Goal: Task Accomplishment & Management: Manage account settings

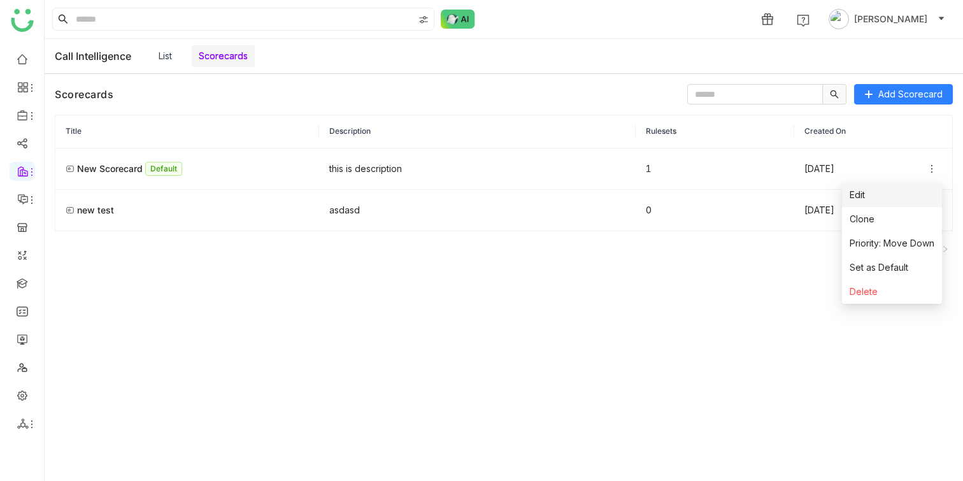
click at [923, 189] on li "Edit" at bounding box center [892, 195] width 100 height 24
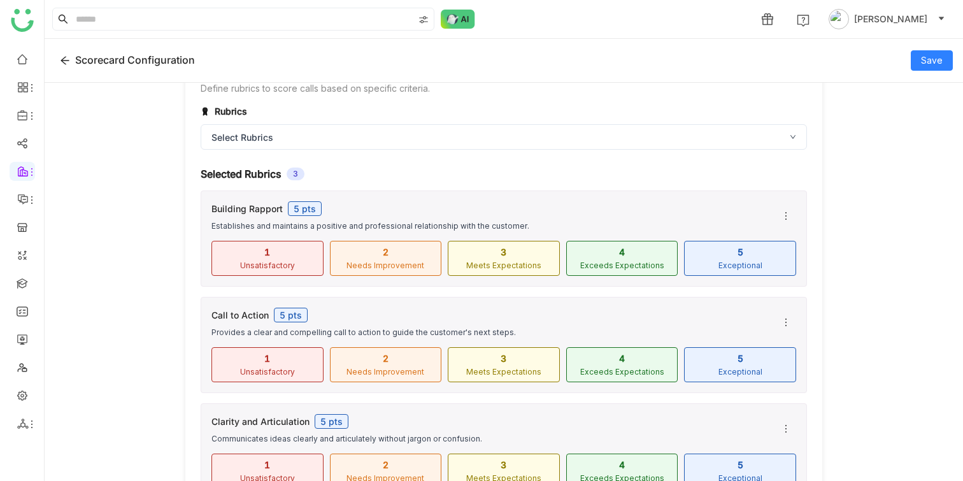
scroll to position [430, 0]
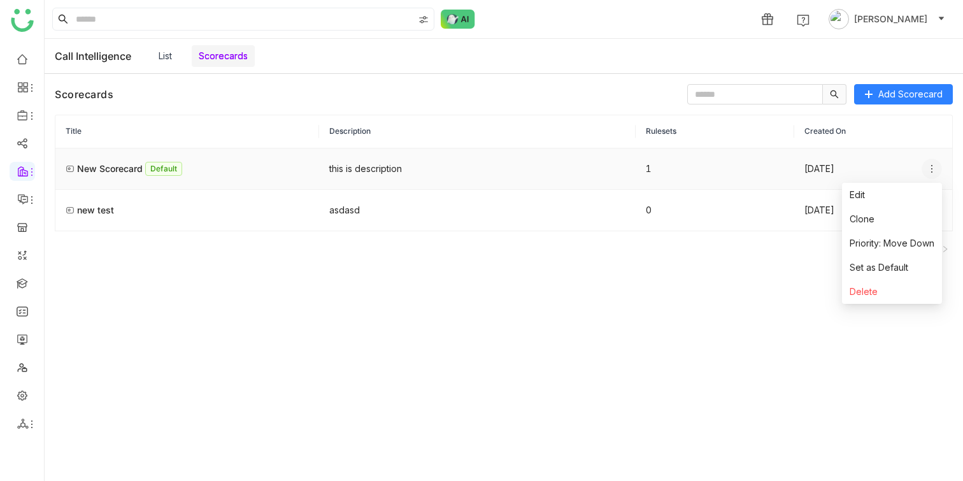
click at [932, 171] on icon at bounding box center [932, 169] width 10 height 10
click at [917, 188] on li "Edit" at bounding box center [892, 195] width 100 height 24
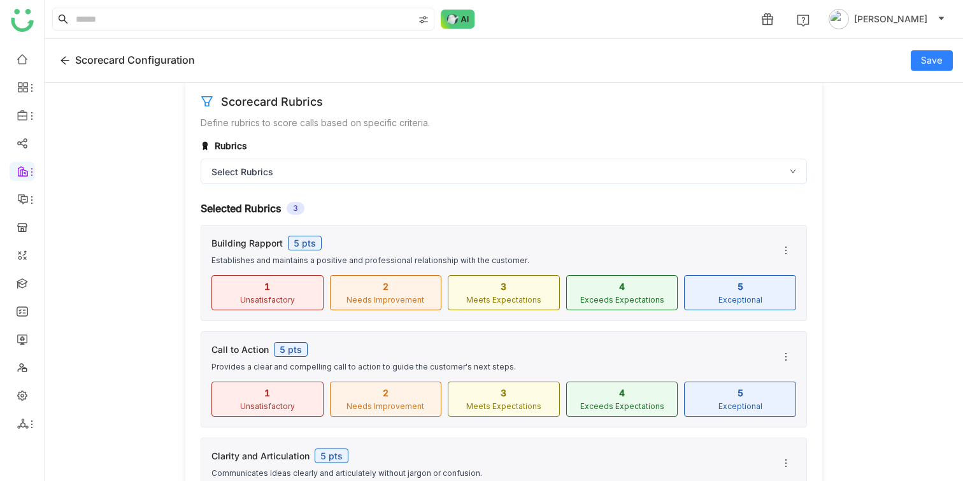
scroll to position [430, 0]
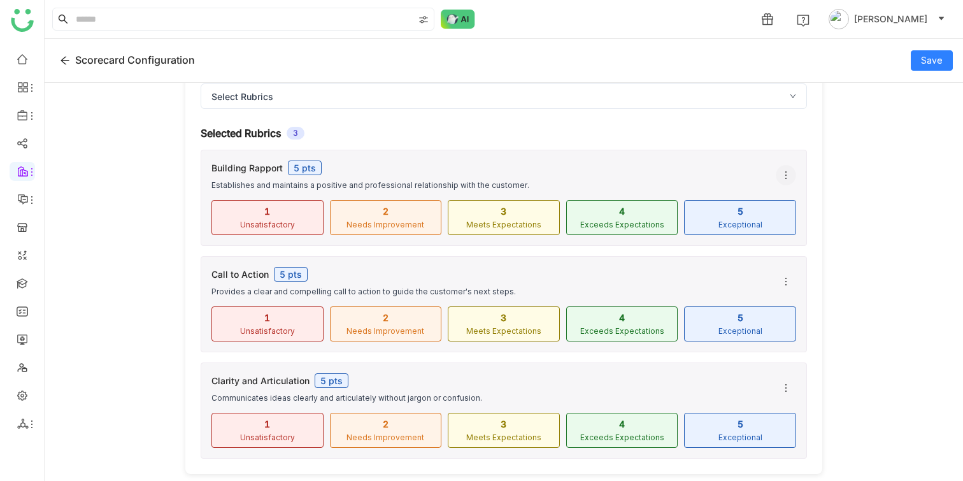
click at [789, 179] on icon at bounding box center [786, 175] width 10 height 10
click at [786, 179] on icon at bounding box center [786, 175] width 10 height 10
click at [782, 176] on icon at bounding box center [786, 175] width 10 height 10
click at [796, 221] on span "Edit" at bounding box center [799, 227] width 31 height 14
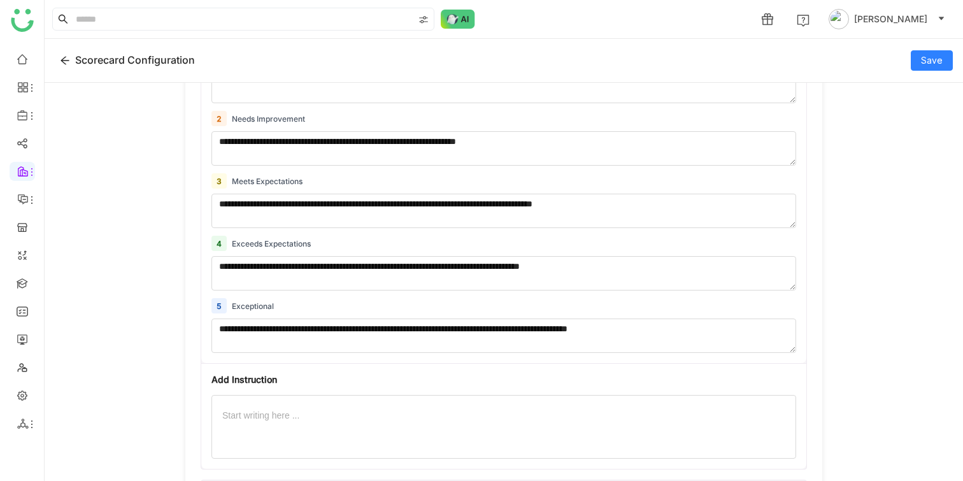
scroll to position [662, 0]
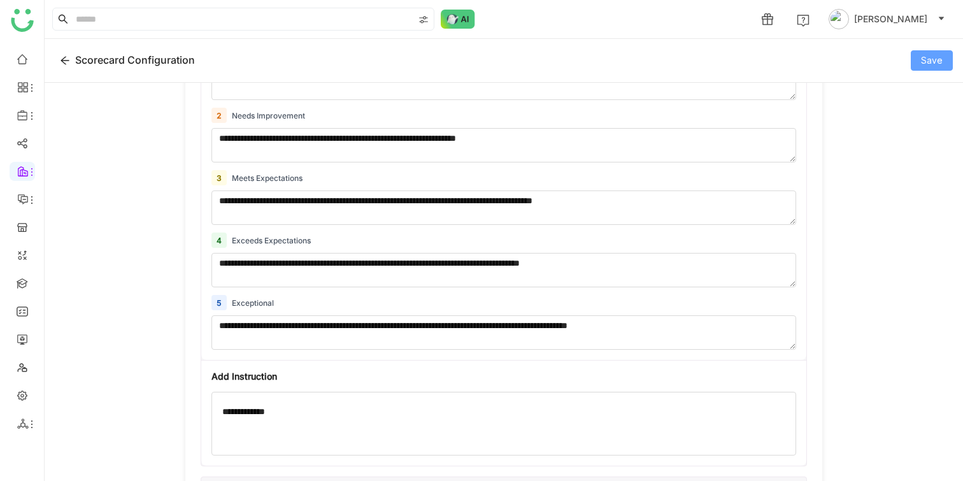
click at [929, 68] on button "Save" at bounding box center [932, 60] width 42 height 20
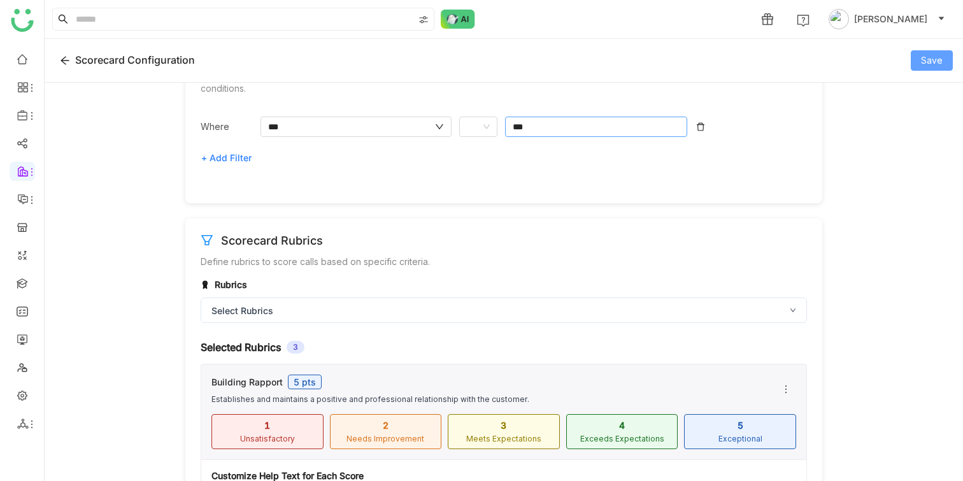
scroll to position [215, 0]
click at [405, 131] on input "***" at bounding box center [350, 127] width 164 height 14
